Goal: Transaction & Acquisition: Purchase product/service

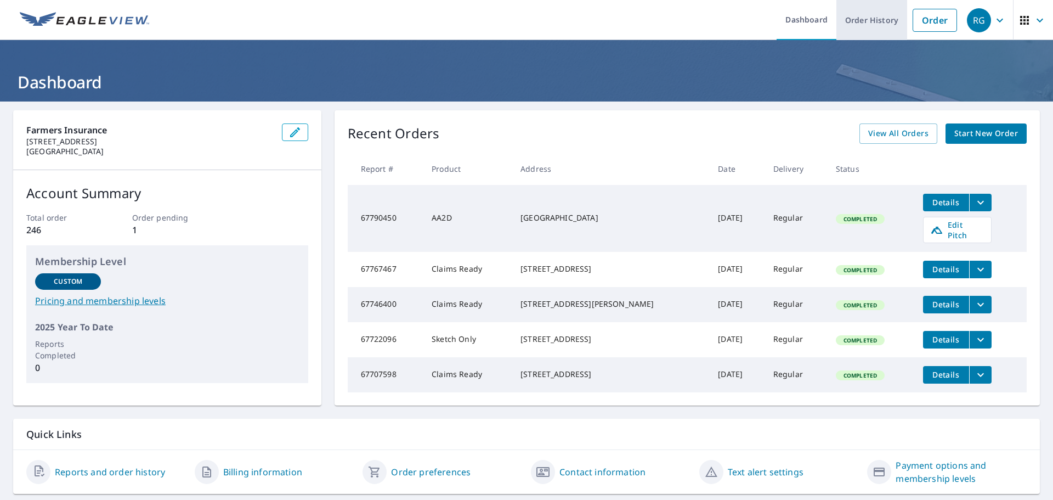
drag, startPoint x: 865, startPoint y: 16, endPoint x: 857, endPoint y: 18, distance: 7.9
click at [865, 16] on link "Order History" at bounding box center [871, 20] width 71 height 40
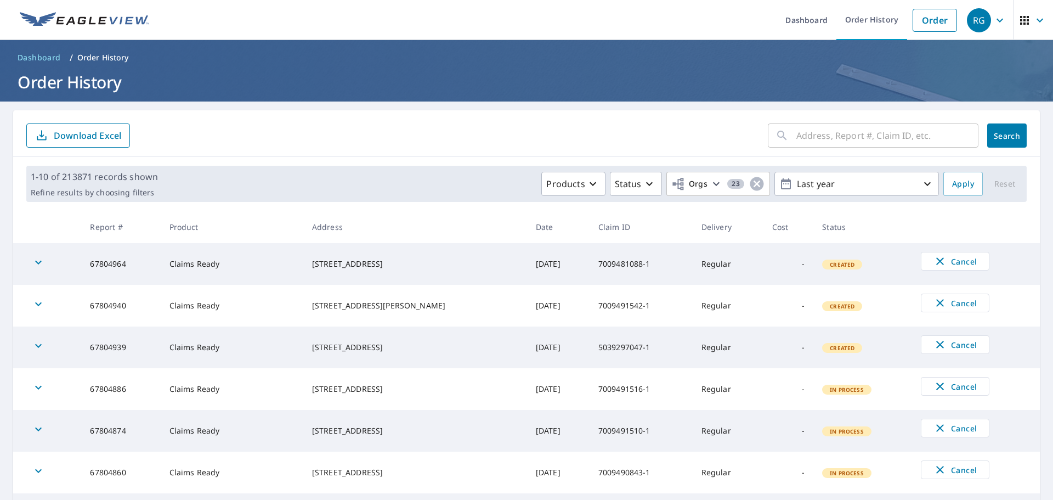
click at [781, 138] on div "​" at bounding box center [873, 135] width 211 height 24
paste input "5039220340-1"
type input "5039220340-1"
click at [1000, 129] on button "Search" at bounding box center [1006, 135] width 39 height 24
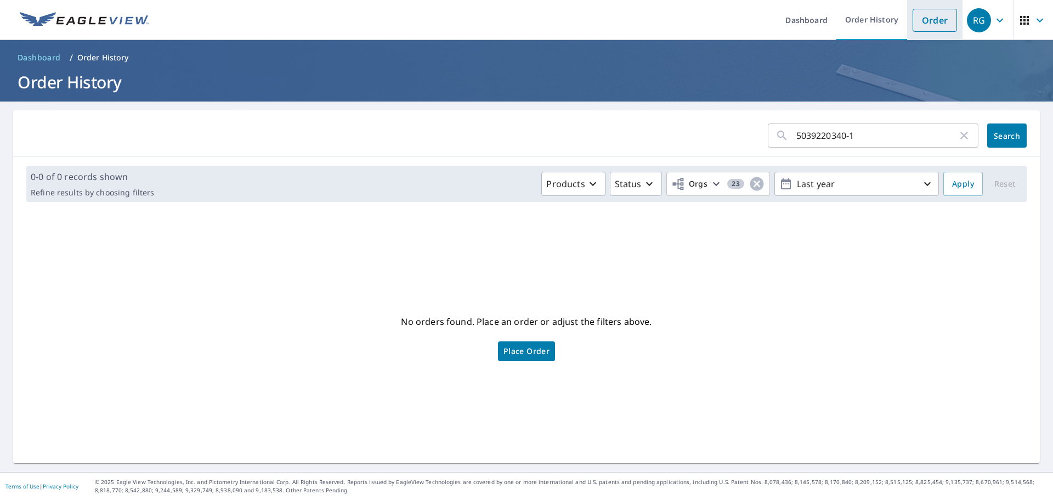
click at [930, 22] on link "Order" at bounding box center [934, 20] width 44 height 23
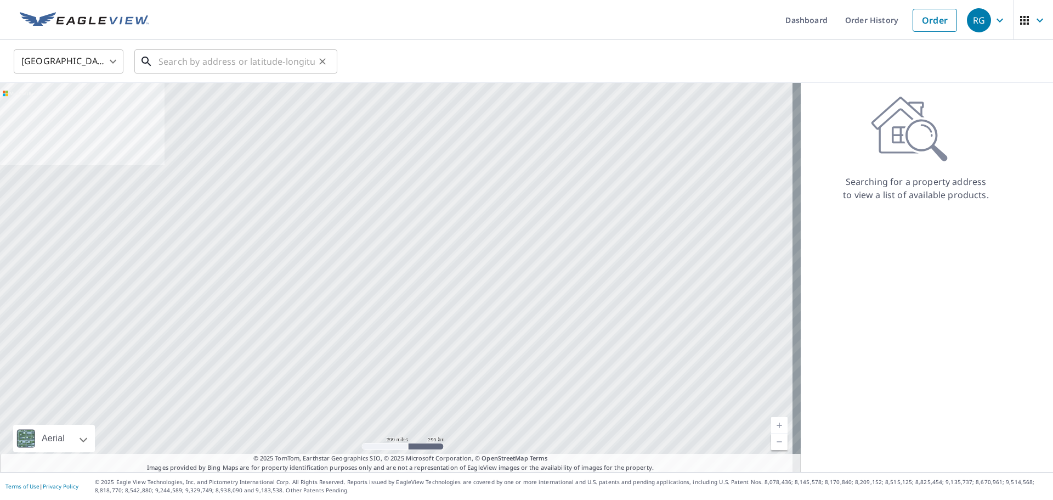
click at [175, 66] on input "text" at bounding box center [236, 61] width 156 height 31
paste input "[STREET_ADDRESS]"
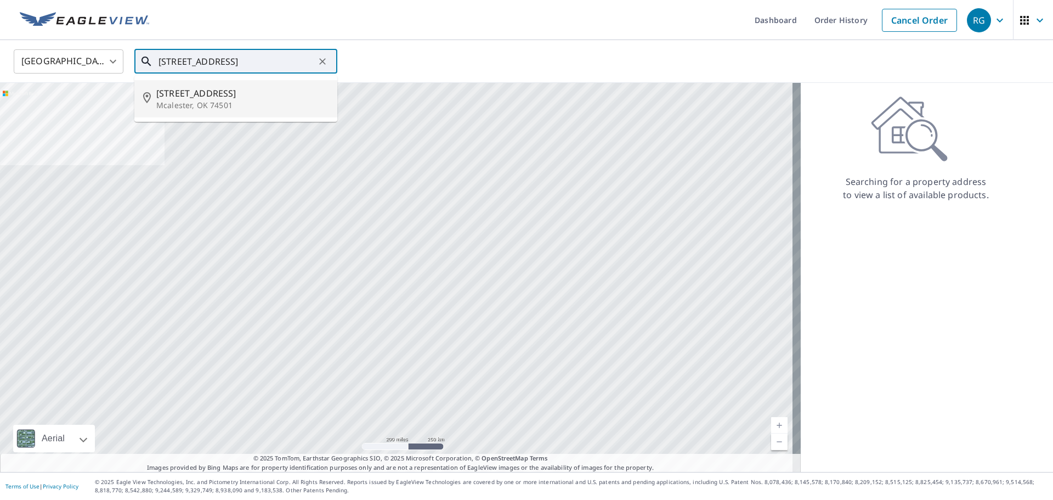
click at [190, 103] on p "Mcalester, OK 74501" at bounding box center [242, 105] width 172 height 11
type input "[STREET_ADDRESS]"
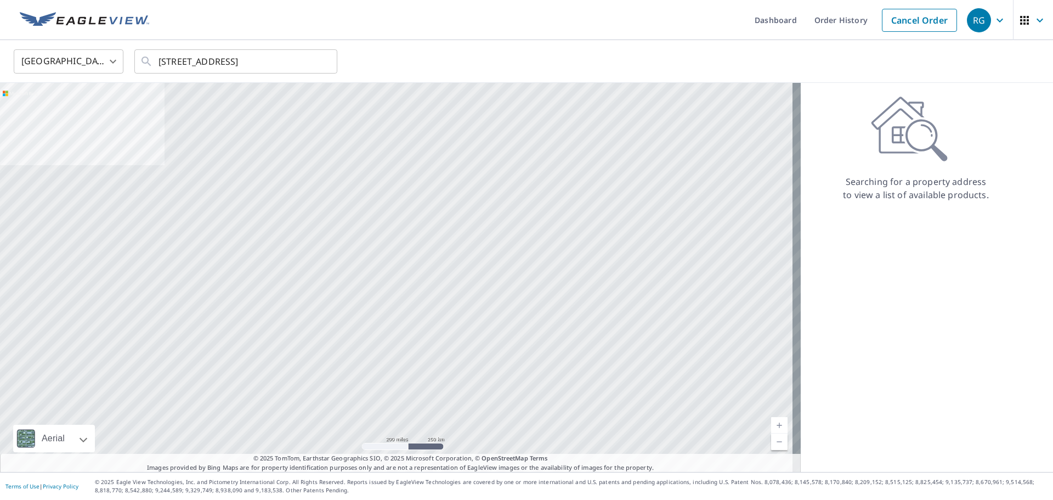
scroll to position [0, 0]
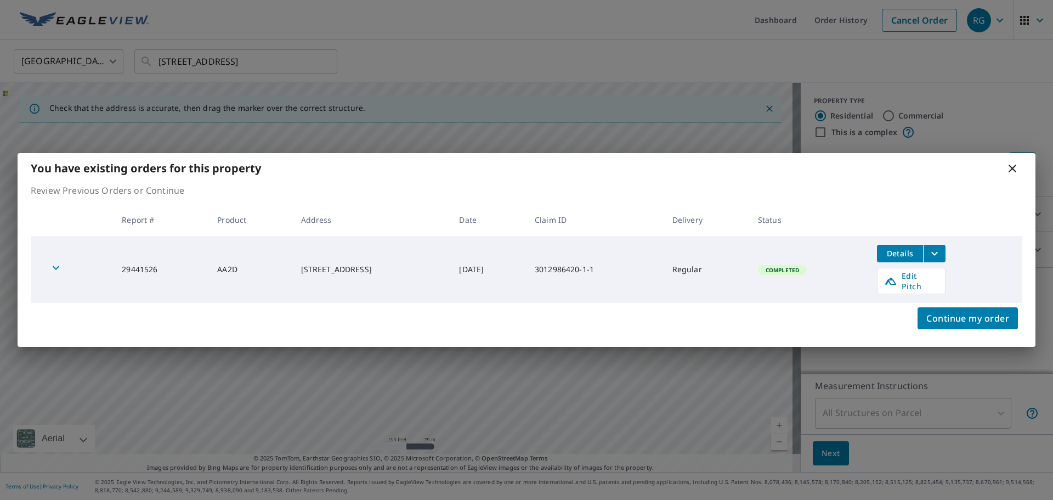
click at [52, 271] on icon "button" at bounding box center [55, 267] width 13 height 13
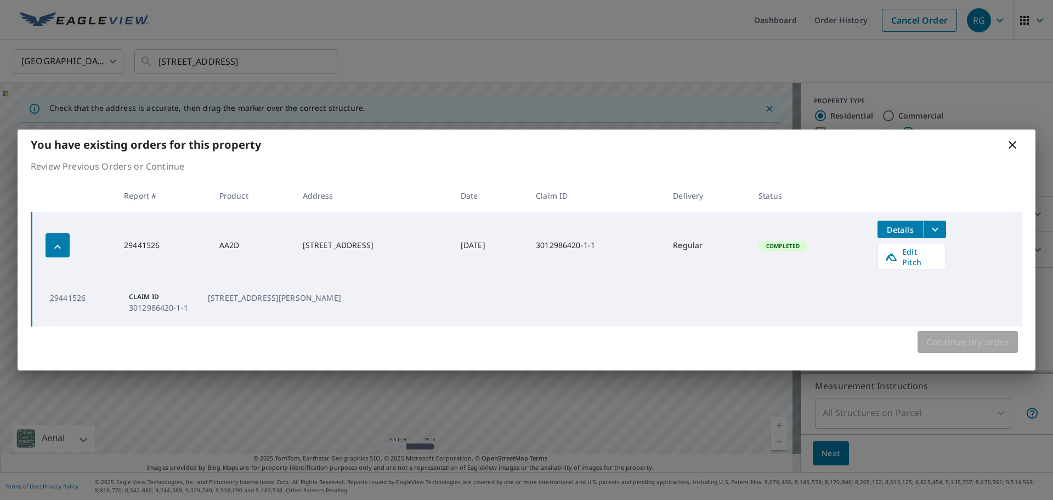
click at [971, 336] on span "Continue my order" at bounding box center [967, 341] width 83 height 15
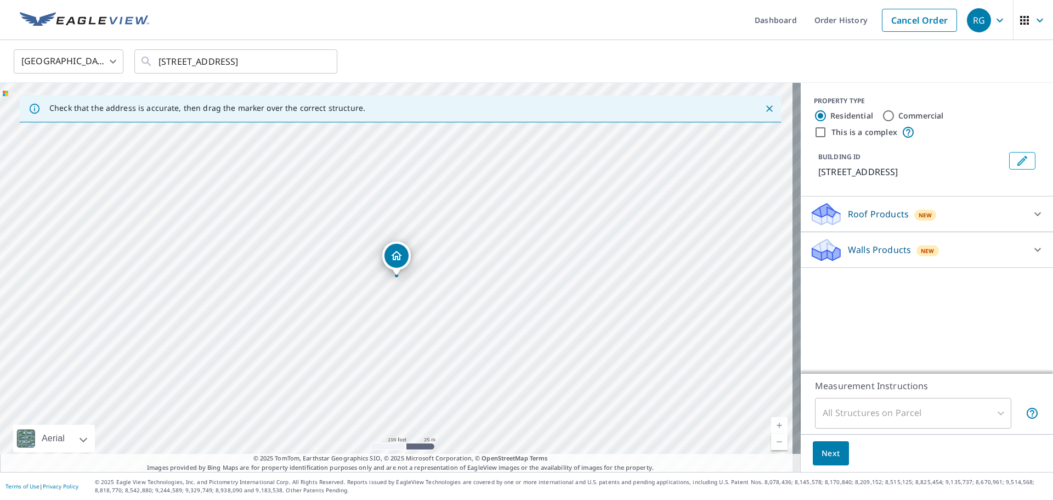
click at [824, 452] on span "Next" at bounding box center [830, 453] width 19 height 14
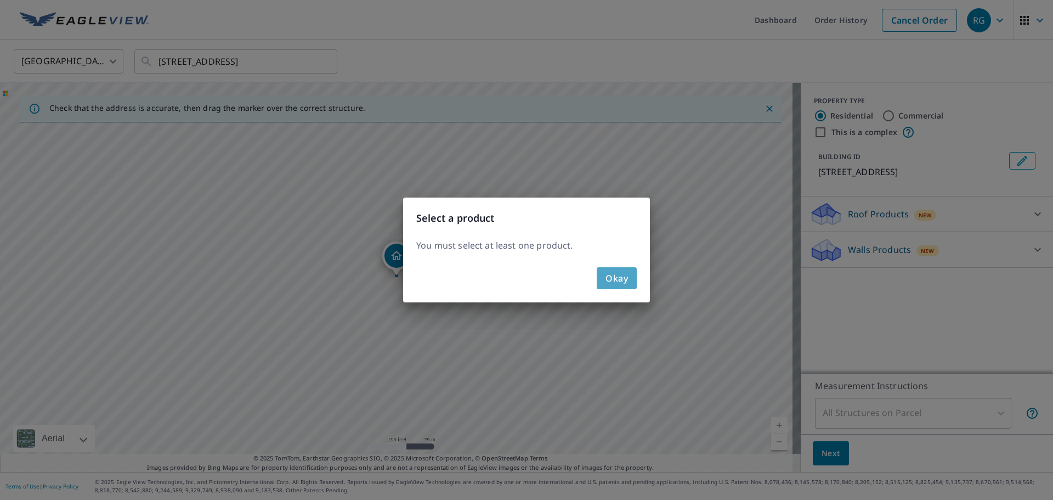
click at [618, 274] on span "Okay" at bounding box center [616, 277] width 22 height 15
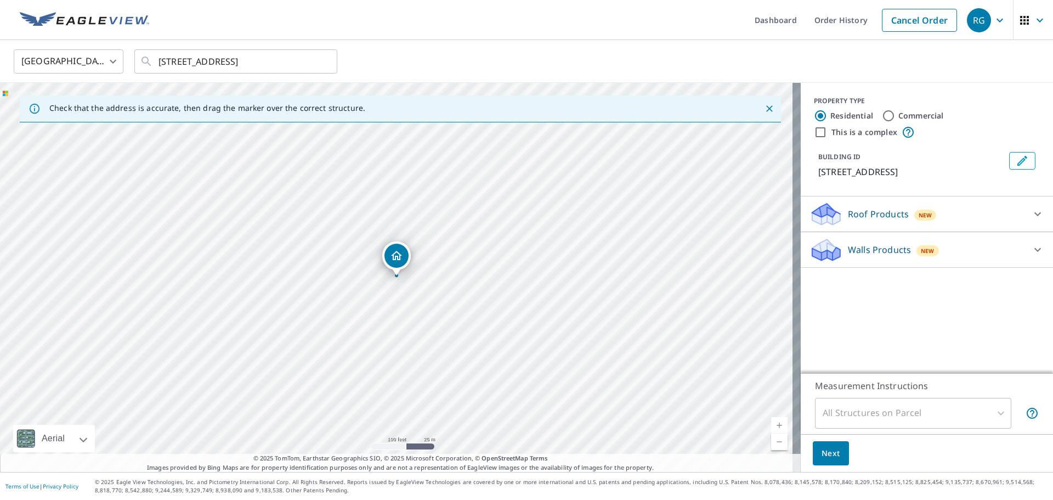
click at [864, 212] on p "Roof Products" at bounding box center [878, 213] width 61 height 13
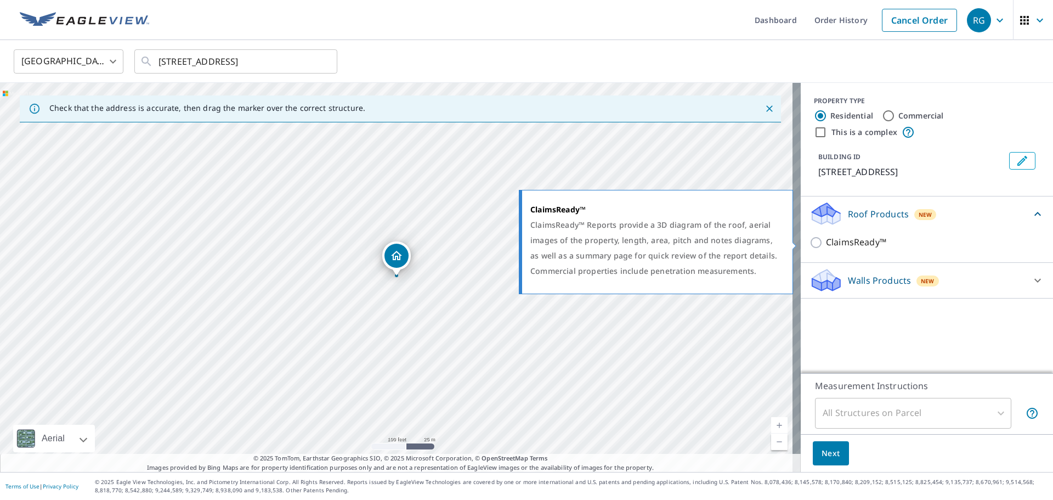
click at [809, 242] on input "ClaimsReady™" at bounding box center [817, 242] width 16 height 13
checkbox input "true"
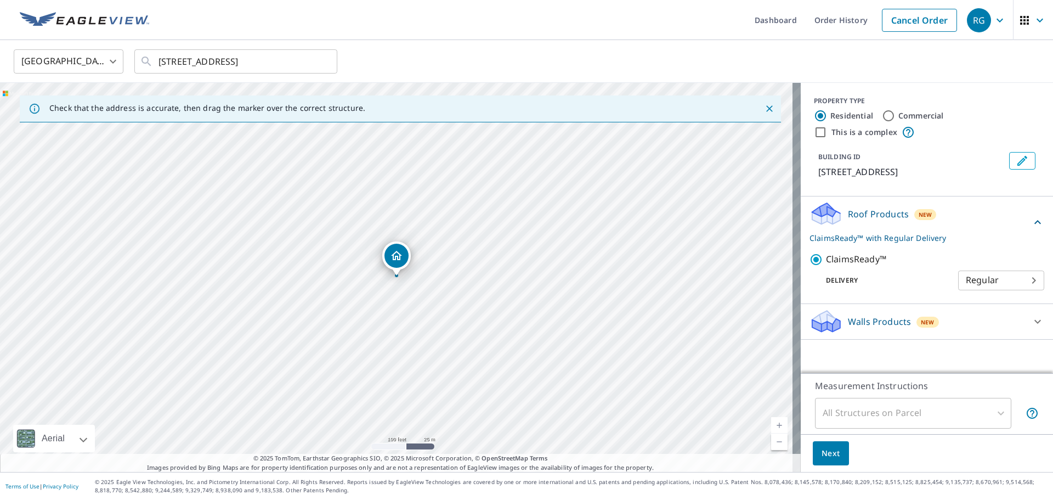
click at [822, 445] on button "Next" at bounding box center [831, 453] width 36 height 25
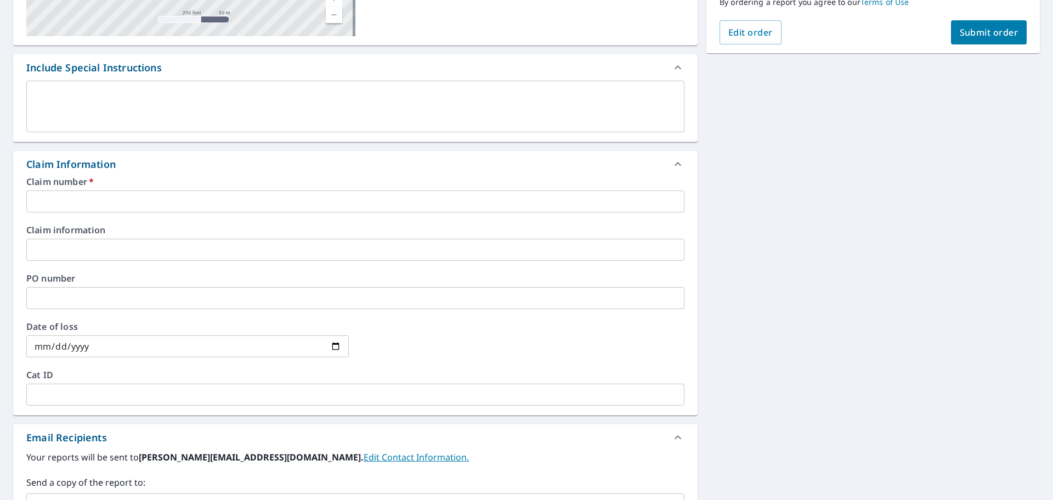
scroll to position [274, 0]
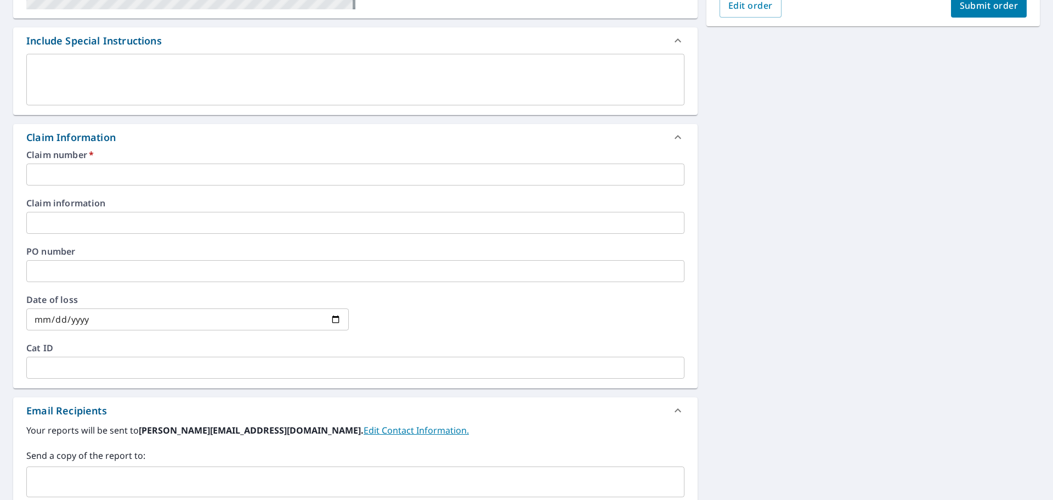
click at [62, 173] on input "text" at bounding box center [355, 174] width 658 height 22
paste input "5039220340-1"
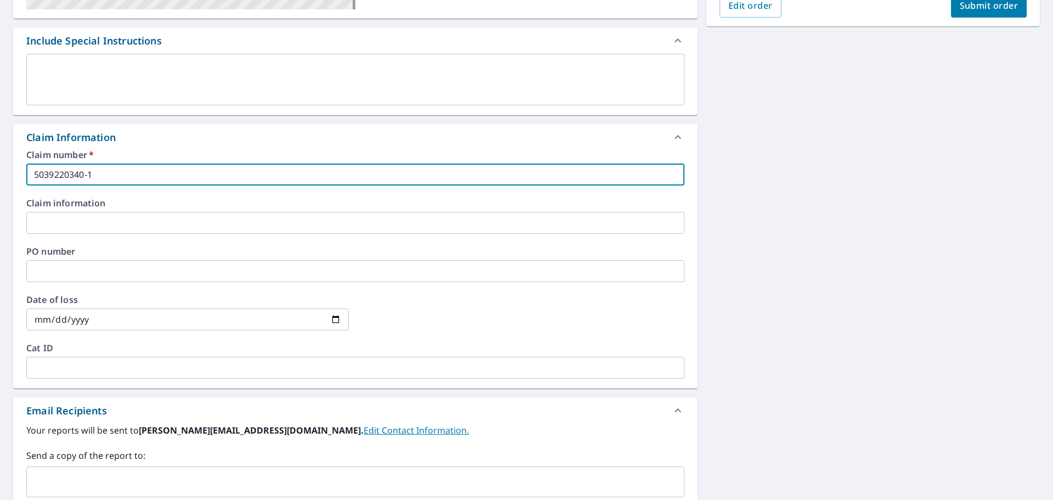
type input "5039220340-1"
click at [135, 319] on input "date" at bounding box center [187, 319] width 322 height 22
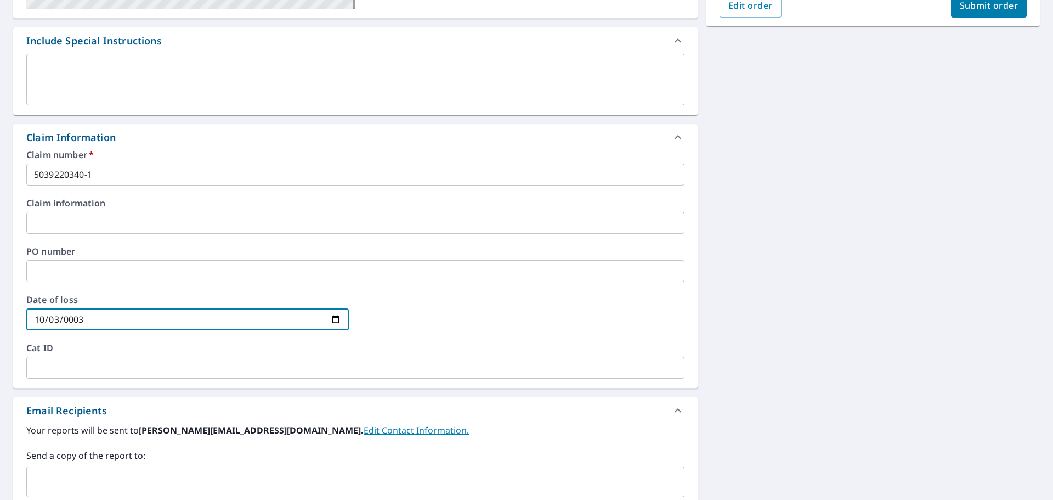
type input "0030-10-03"
type input "[DATE]"
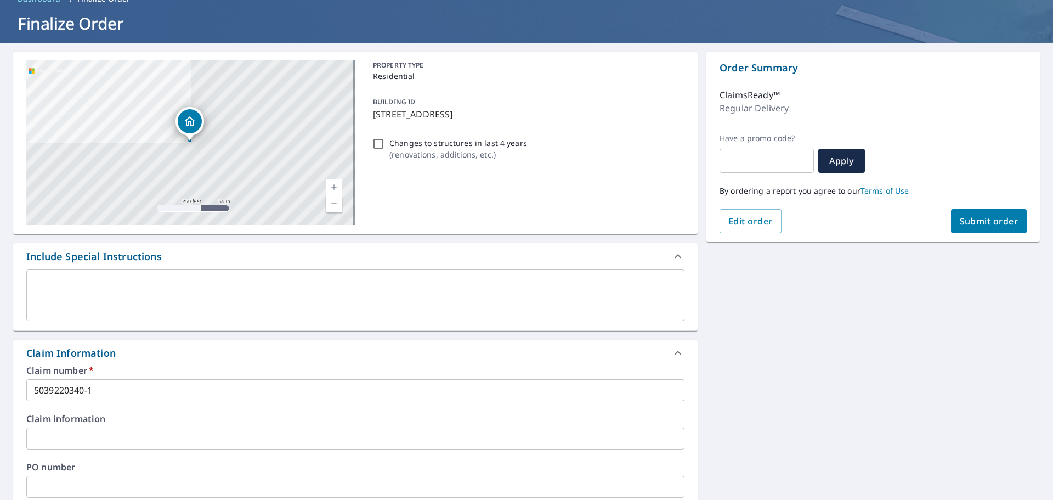
scroll to position [0, 0]
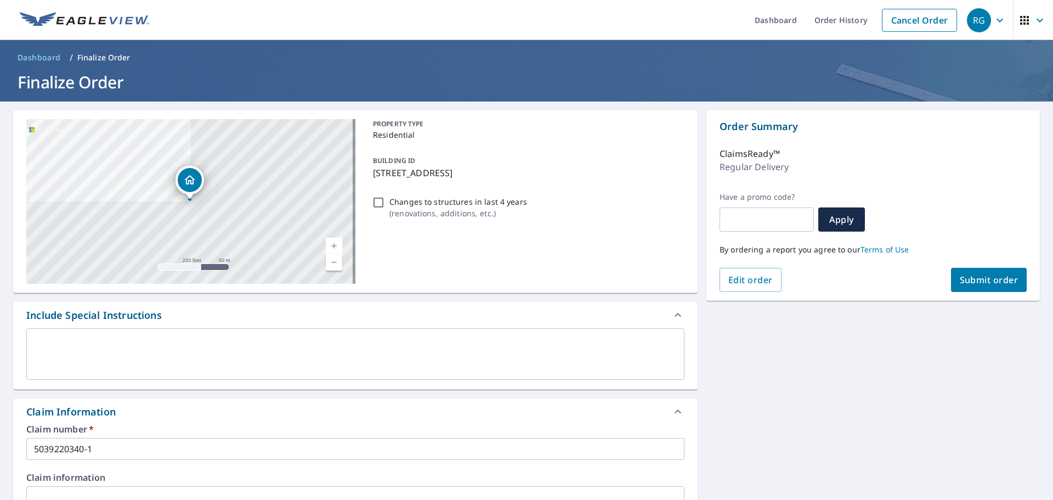
click at [975, 282] on span "Submit order" at bounding box center [989, 280] width 59 height 12
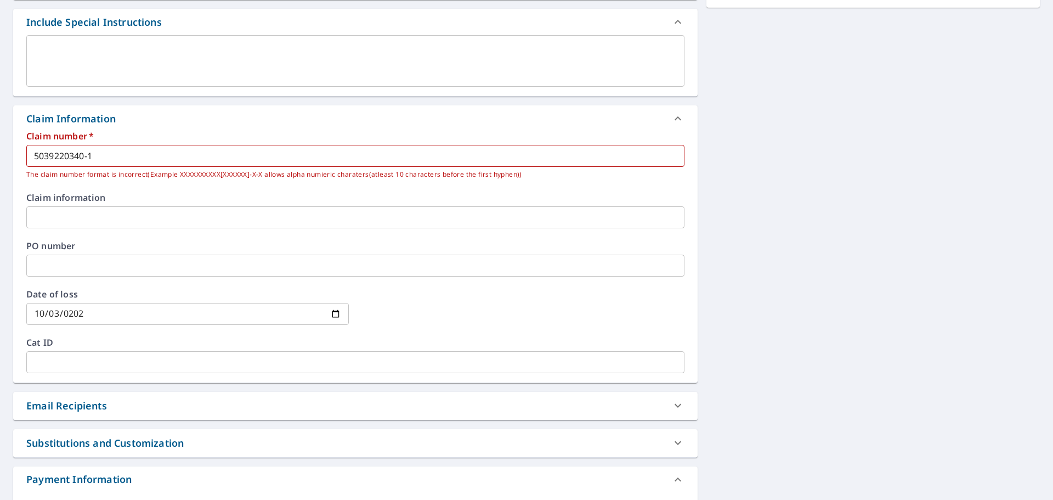
scroll to position [274, 0]
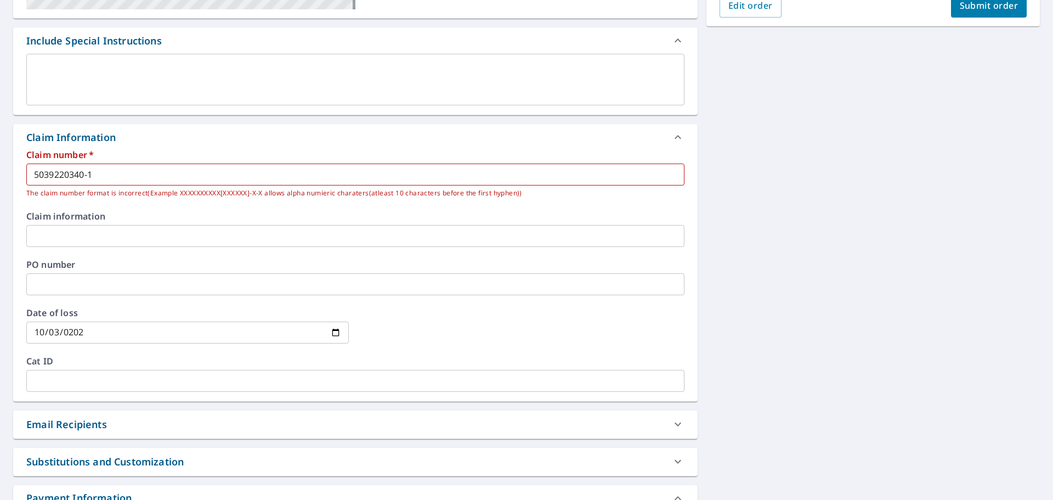
click at [103, 176] on input "5039220340-1" at bounding box center [355, 174] width 658 height 22
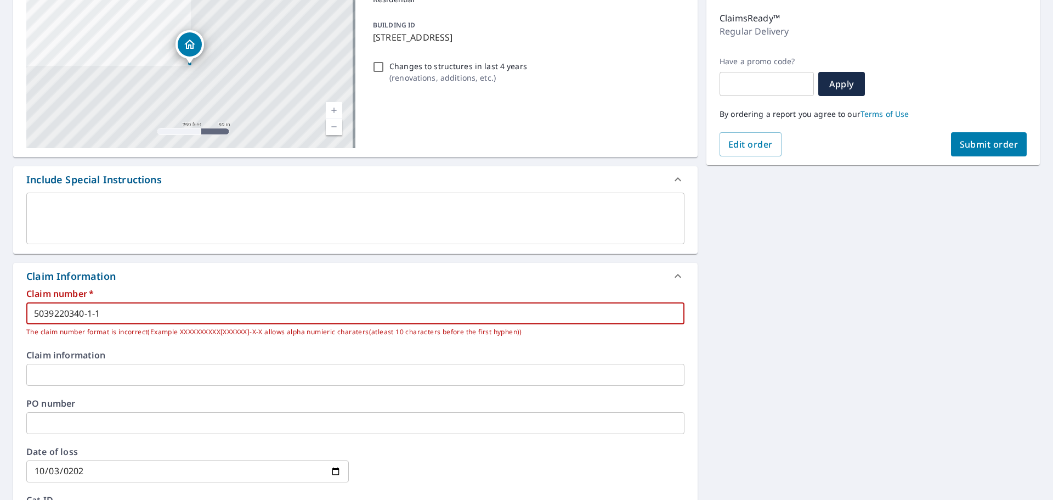
scroll to position [0, 0]
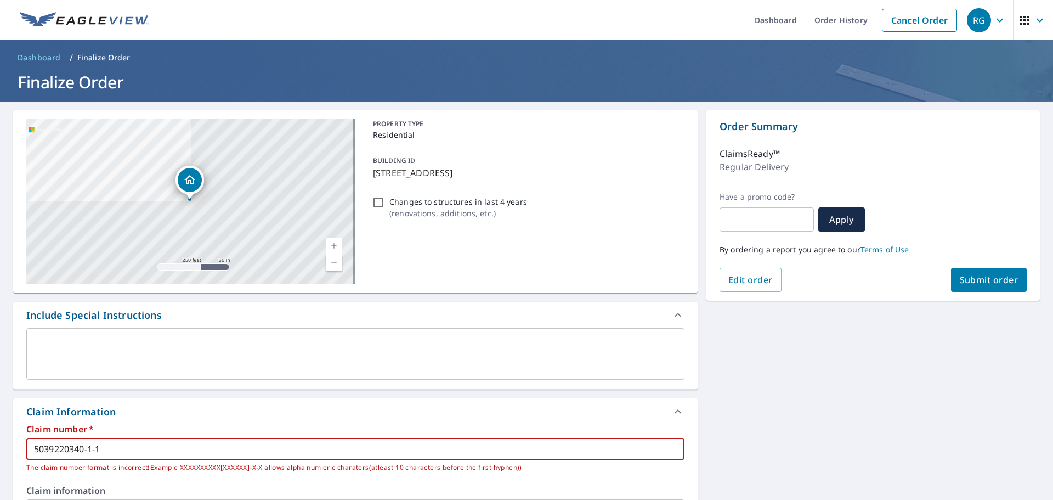
type input "5039220340-1-1"
click at [978, 278] on span "Submit order" at bounding box center [989, 280] width 59 height 12
